Goal: Transaction & Acquisition: Download file/media

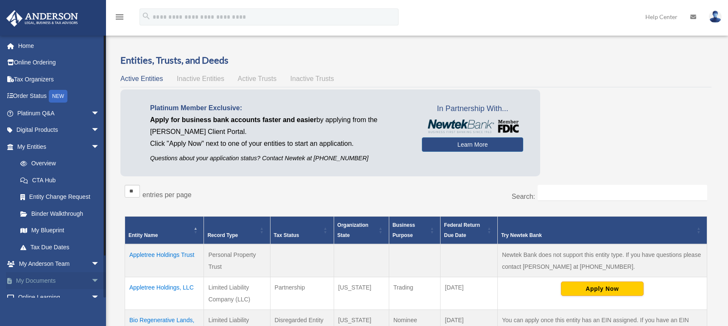
click at [46, 280] on link "My Documents arrow_drop_down" at bounding box center [59, 280] width 106 height 17
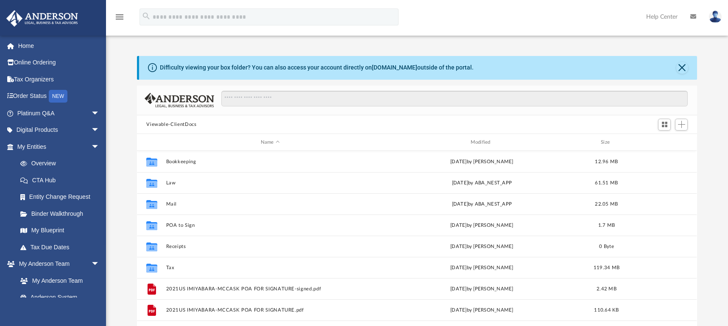
scroll to position [187, 554]
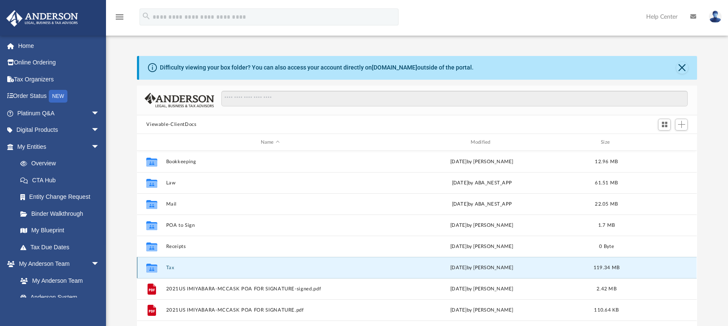
click at [167, 266] on button "Tax" at bounding box center [270, 268] width 208 height 6
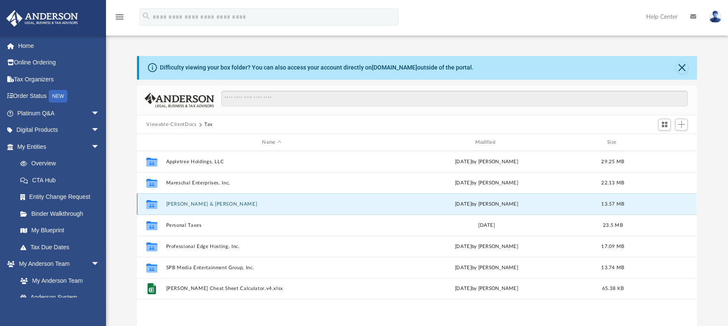
click at [245, 205] on button "[PERSON_NAME] & [PERSON_NAME]" at bounding box center [271, 204] width 211 height 6
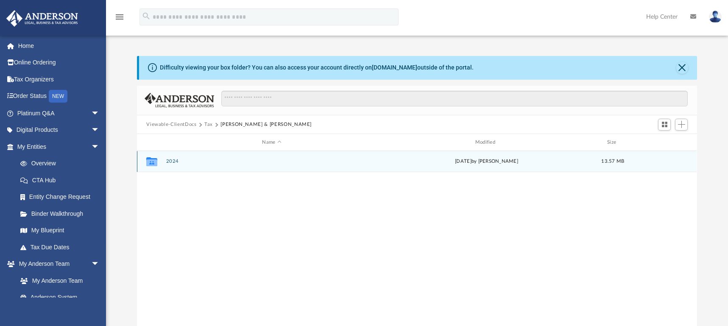
click at [173, 160] on button "2024" at bounding box center [271, 162] width 211 height 6
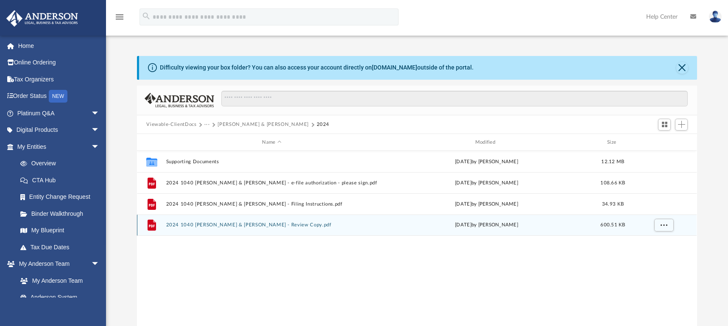
click at [296, 224] on button "2024 1040 [PERSON_NAME] & [PERSON_NAME] - Review Copy.pdf" at bounding box center [271, 226] width 211 height 6
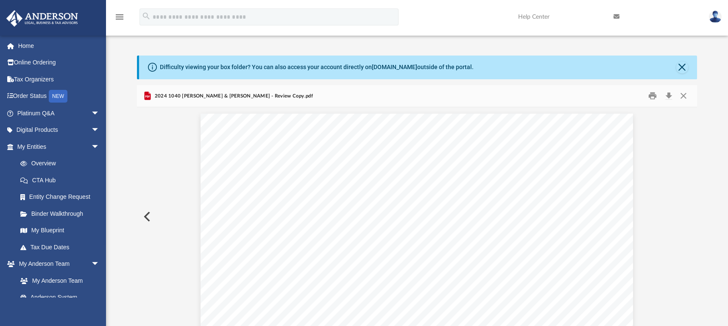
scroll to position [4006, 0]
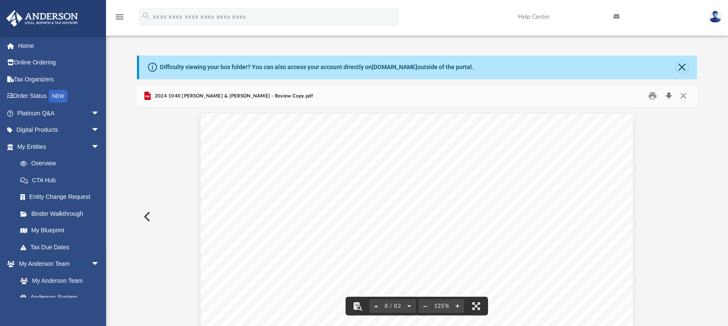
click at [669, 96] on button "Download" at bounding box center [668, 95] width 15 height 13
click at [684, 67] on button "Close" at bounding box center [682, 67] width 12 height 12
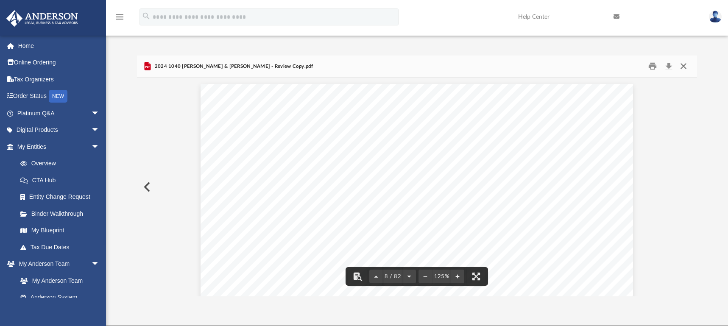
click at [683, 70] on button "Close" at bounding box center [683, 66] width 15 height 13
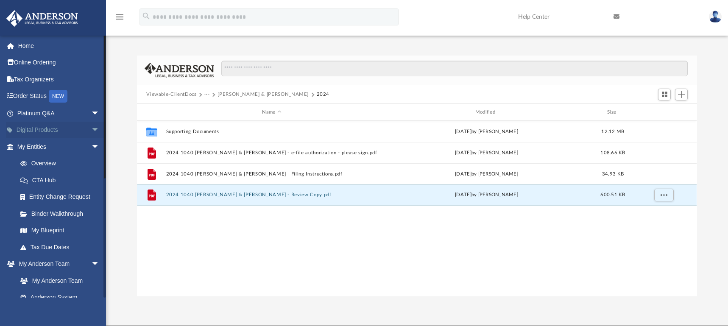
click at [42, 130] on link "Digital Products arrow_drop_down" at bounding box center [59, 130] width 106 height 17
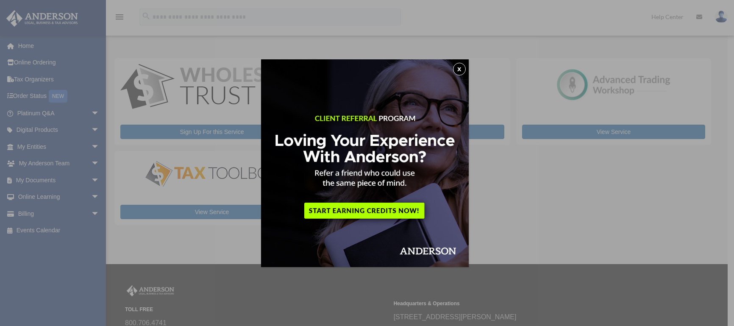
click at [463, 65] on button "x" at bounding box center [459, 69] width 13 height 13
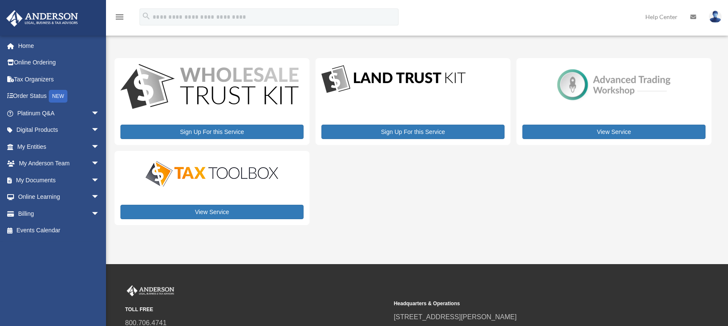
click at [467, 171] on div "Sign Up For this Service Sign Up For this Service View Service View Service" at bounding box center [412, 141] width 597 height 167
